Goal: Task Accomplishment & Management: Manage account settings

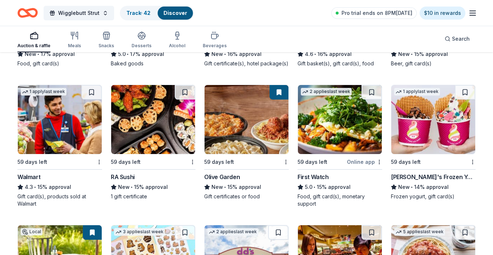
scroll to position [1572, 0]
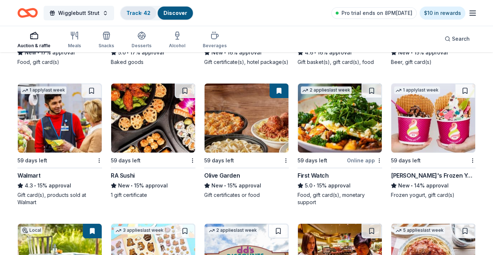
click at [139, 12] on link "Track · 42" at bounding box center [139, 13] width 24 height 6
click at [139, 12] on div "Track · 42" at bounding box center [139, 13] width 36 height 13
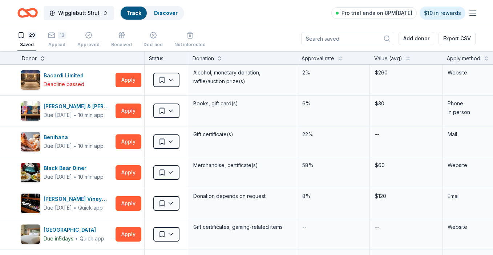
scroll to position [0, 0]
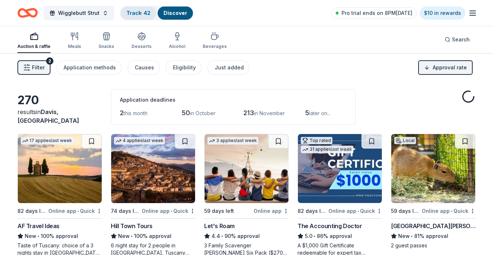
click at [139, 12] on link "Track · 42" at bounding box center [139, 13] width 24 height 6
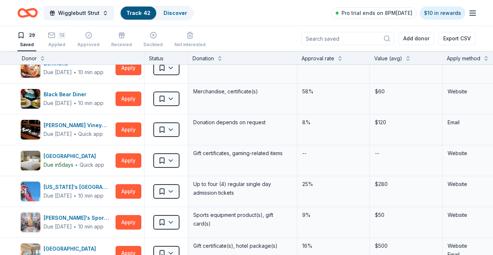
scroll to position [209, 0]
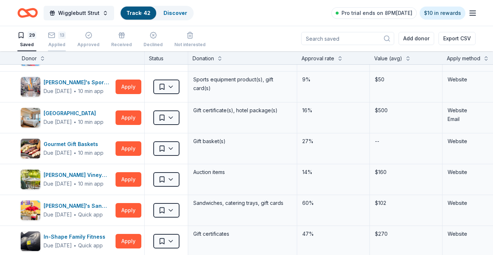
click at [60, 37] on div "13" at bounding box center [62, 35] width 8 height 7
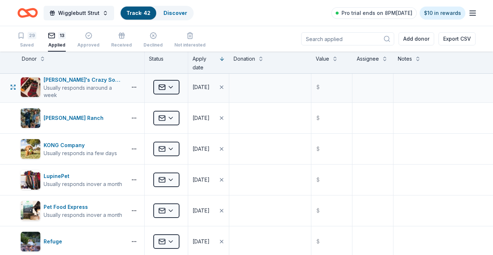
click at [171, 89] on html "Wigglebutt Strut Track · 42 Discover Pro trial ends on 8PM[DATE] $10 in rewards…" at bounding box center [246, 127] width 493 height 255
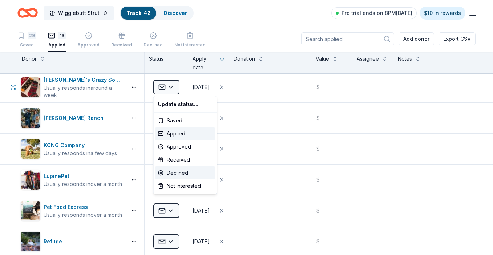
click at [182, 174] on div "Declined" at bounding box center [185, 173] width 60 height 13
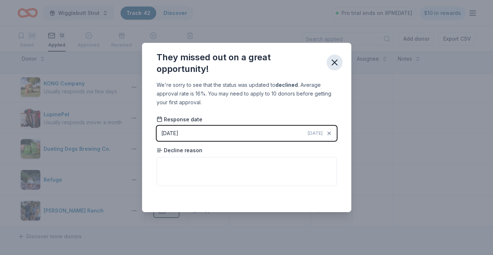
click at [332, 58] on icon "button" at bounding box center [335, 62] width 10 height 10
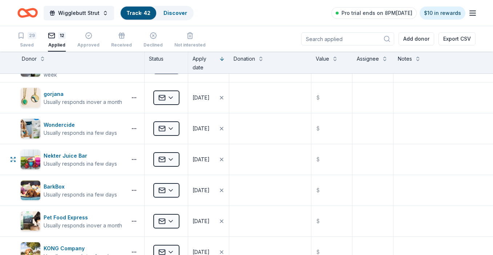
scroll to position [49, 0]
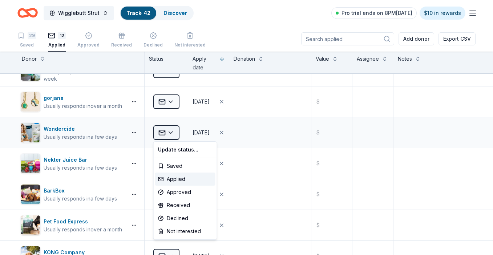
click at [168, 130] on html "Wigglebutt Strut Track · 42 Discover Pro trial ends on 8PM[DATE] $10 in rewards…" at bounding box center [246, 127] width 493 height 255
click at [176, 221] on div "Declined" at bounding box center [185, 218] width 60 height 13
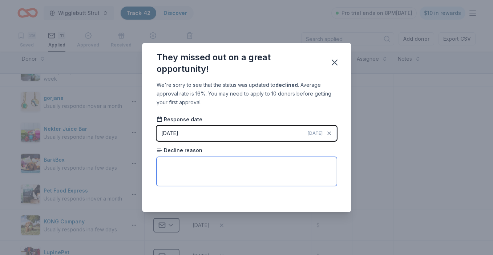
click at [189, 161] on textarea at bounding box center [247, 171] width 180 height 29
type textarea "Too many requests."
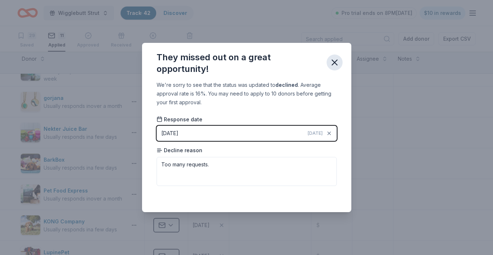
click at [339, 56] on button "button" at bounding box center [335, 63] width 16 height 16
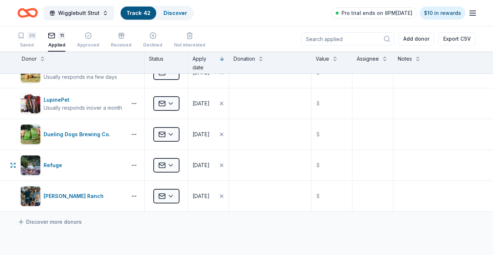
scroll to position [202, 0]
click at [86, 42] on div "Approved" at bounding box center [88, 45] width 22 height 6
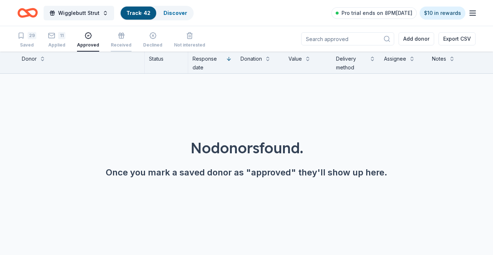
click at [123, 43] on div "Received" at bounding box center [121, 45] width 21 height 6
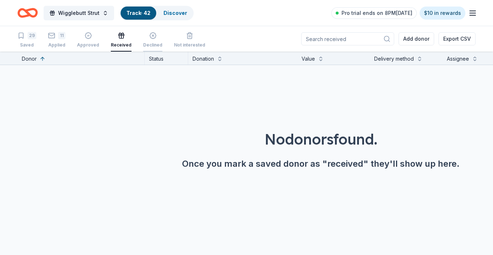
click at [156, 39] on div "Declined" at bounding box center [152, 36] width 19 height 16
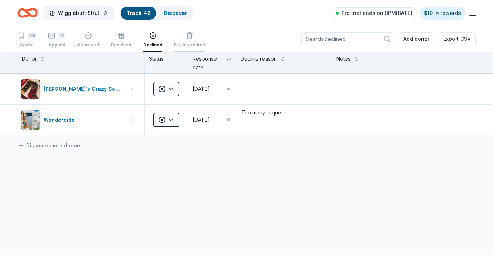
click at [176, 39] on div "button" at bounding box center [189, 35] width 31 height 7
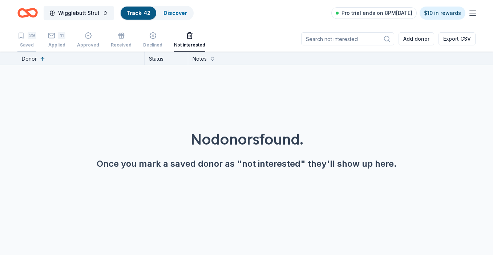
click at [26, 38] on div "29" at bounding box center [26, 35] width 19 height 7
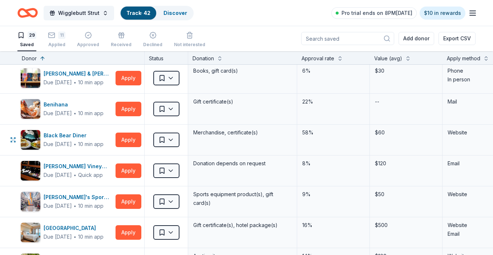
scroll to position [237, 0]
